Goal: Task Accomplishment & Management: Complete application form

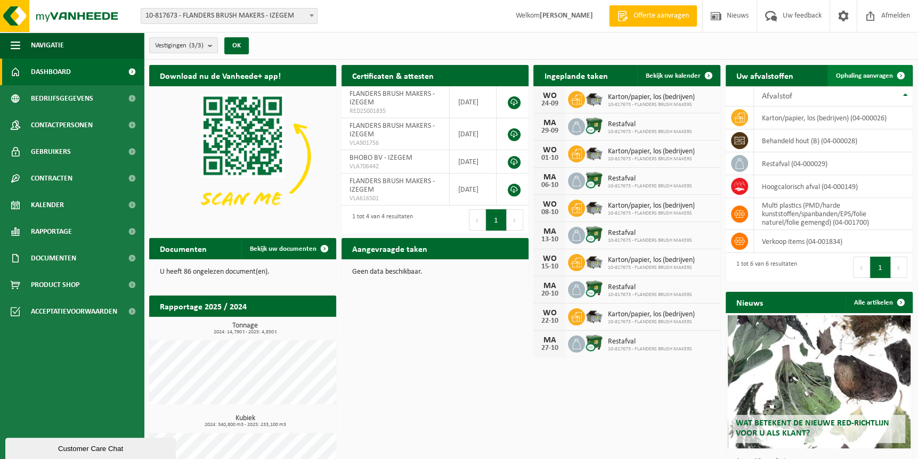
click at [874, 72] on span "Ophaling aanvragen" at bounding box center [864, 75] width 57 height 7
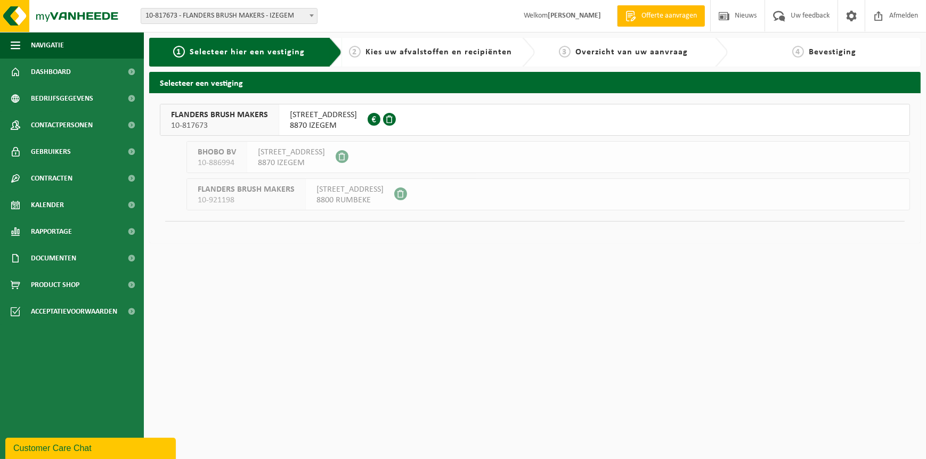
click at [209, 119] on span "FLANDERS BRUSH MAKERS" at bounding box center [219, 115] width 97 height 11
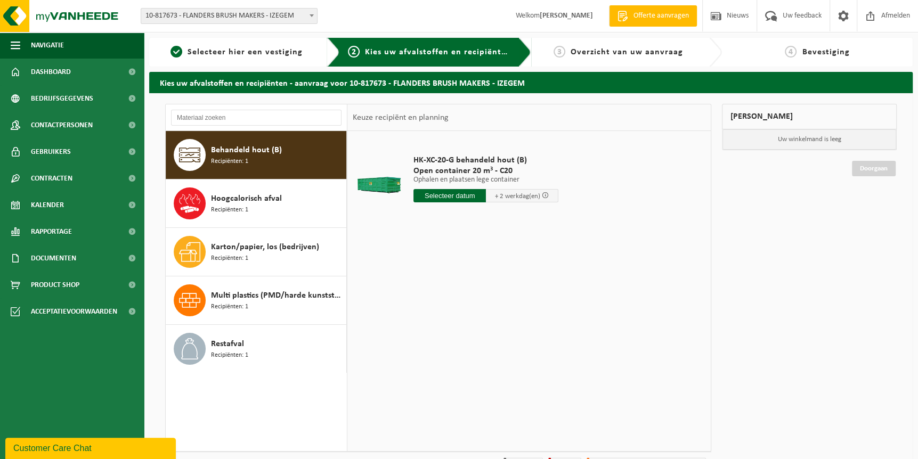
click at [219, 145] on span "Behandeld hout (B)" at bounding box center [246, 150] width 71 height 13
click at [439, 193] on input "text" at bounding box center [450, 195] width 72 height 13
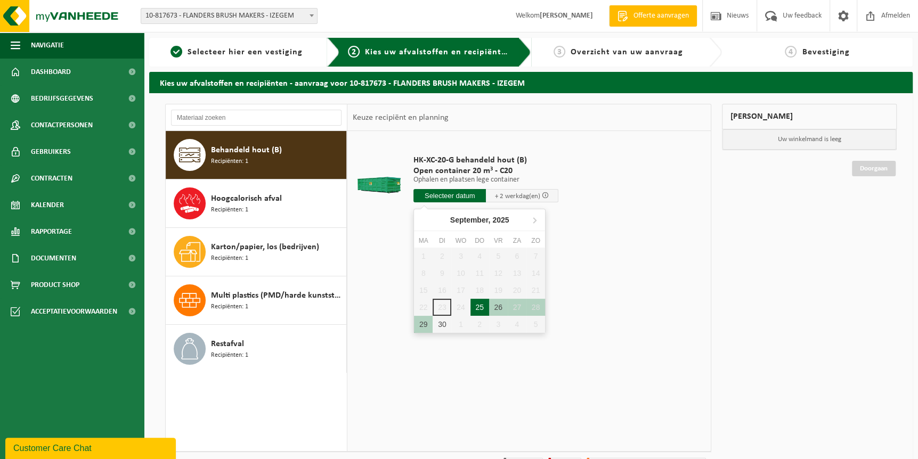
click at [477, 307] on div "25" at bounding box center [480, 307] width 19 height 17
type input "Van 2025-09-25"
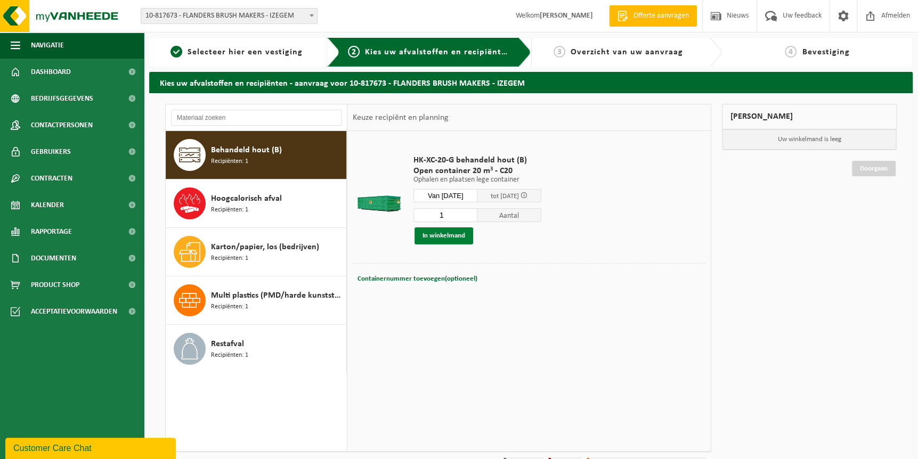
click at [447, 238] on button "In winkelmand" at bounding box center [444, 236] width 59 height 17
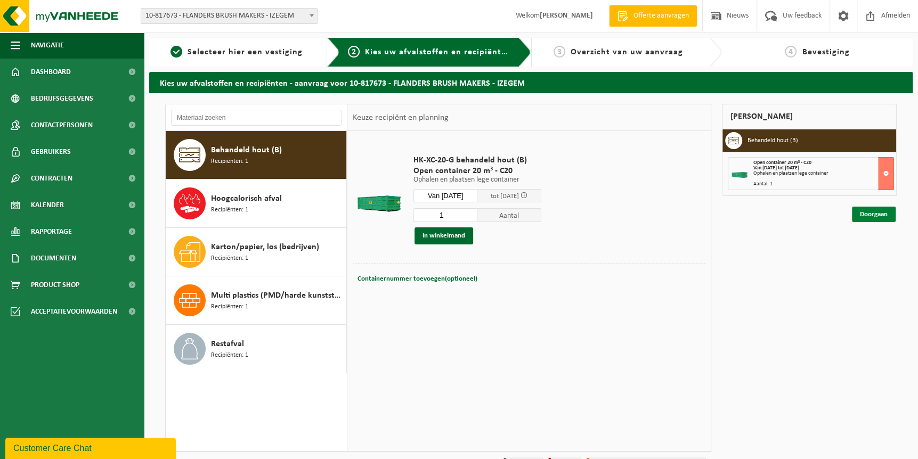
click at [863, 216] on link "Doorgaan" at bounding box center [874, 214] width 44 height 15
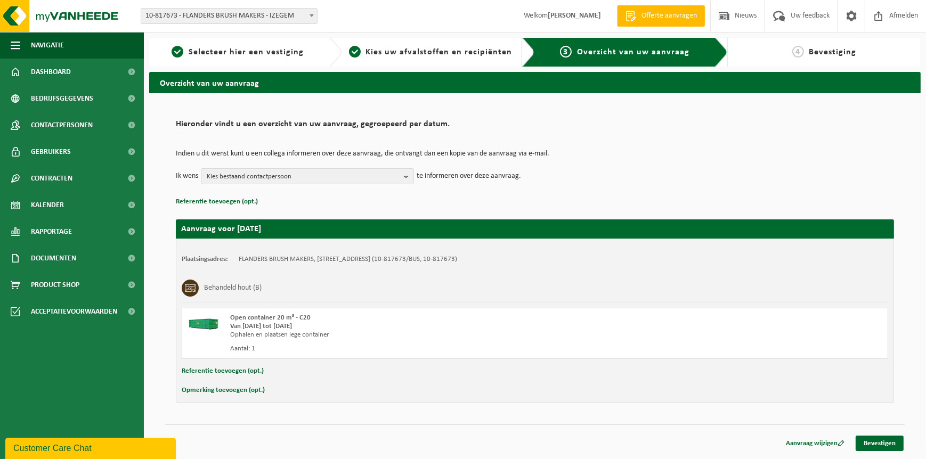
click at [223, 390] on button "Opmerking toevoegen (opt.)" at bounding box center [223, 391] width 83 height 14
click at [261, 390] on input "text" at bounding box center [556, 392] width 644 height 16
click at [383, 393] on input "Lege container komen plaatsen - na bericht dat hij van door ons gevuld werd - t…" at bounding box center [556, 392] width 644 height 16
click at [525, 392] on input "Lege container komen plaatsen - na bericht dat hij door ons gevuld werd - terug…" at bounding box center [556, 392] width 644 height 16
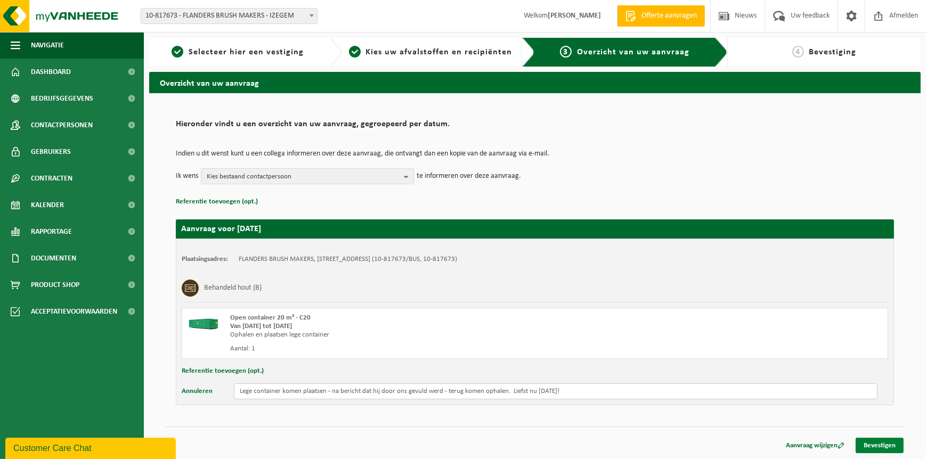
type input "Lege container komen plaatsen - na bericht dat hij door ons gevuld werd - terug…"
click at [884, 444] on link "Bevestigen" at bounding box center [880, 445] width 48 height 15
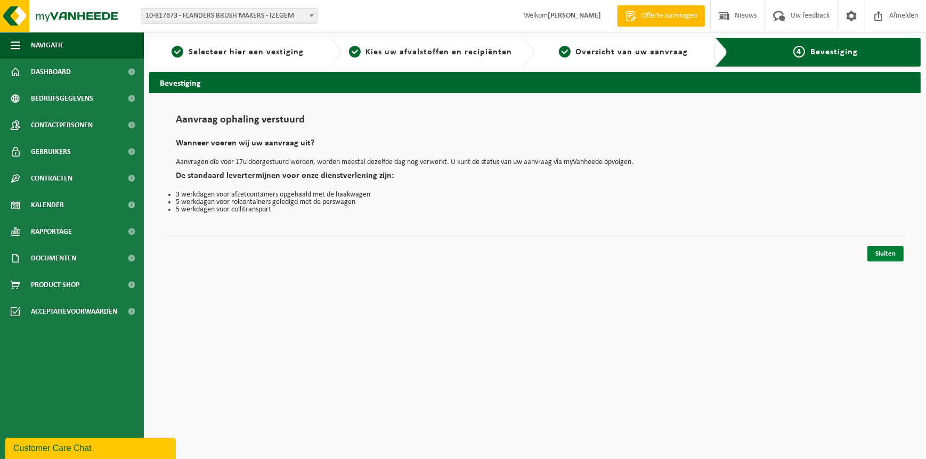
click at [888, 252] on link "Sluiten" at bounding box center [886, 253] width 36 height 15
